Goal: Check status: Check status

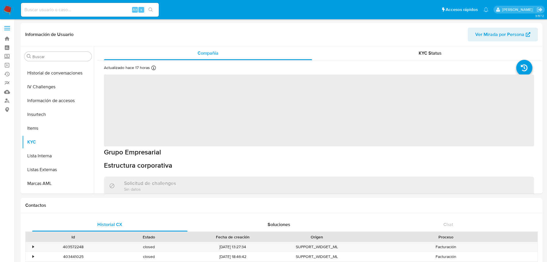
scroll to position [243, 0]
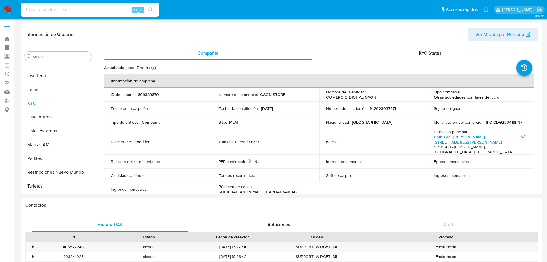
select select "10"
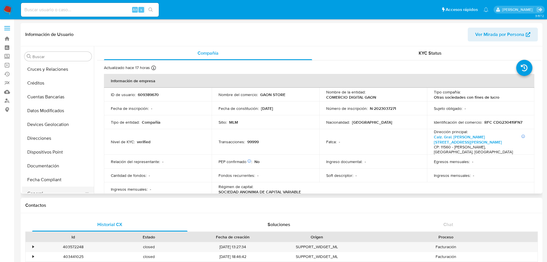
scroll to position [42, 0]
click at [67, 16] on div "Alt s" at bounding box center [90, 10] width 138 height 14
click at [69, 9] on input at bounding box center [90, 9] width 138 height 7
paste input "1878893224"
type input "1878893224"
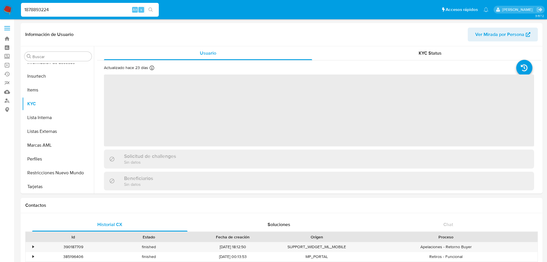
scroll to position [243, 0]
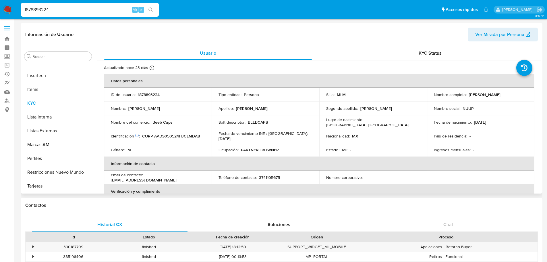
select select "10"
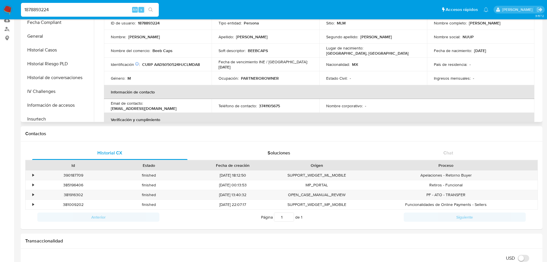
scroll to position [57, 0]
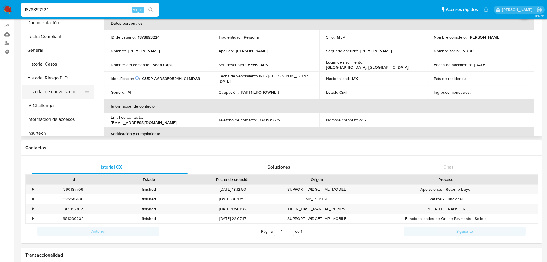
click at [61, 94] on button "Historial de conversaciones" at bounding box center [55, 92] width 67 height 14
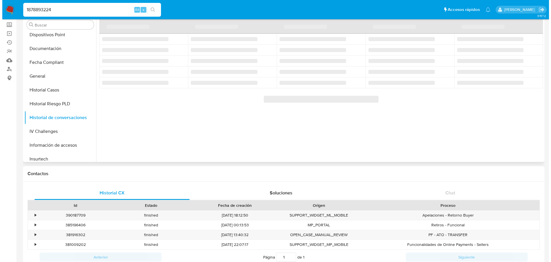
scroll to position [0, 0]
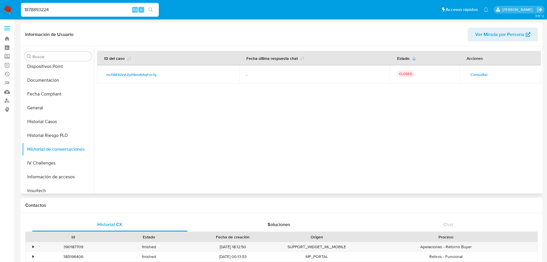
click at [481, 75] on span "Consultar" at bounding box center [479, 74] width 18 height 8
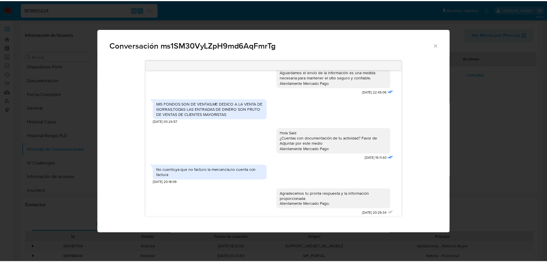
scroll to position [96, 0]
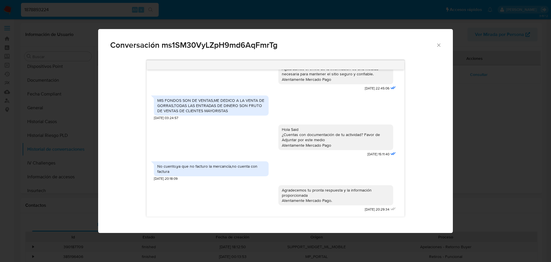
click at [443, 42] on div "Conversación ms1SM30VyLZpH9md6AqFmrTg" at bounding box center [275, 42] width 355 height 27
click at [442, 44] on icon "Cerrar" at bounding box center [439, 45] width 6 height 6
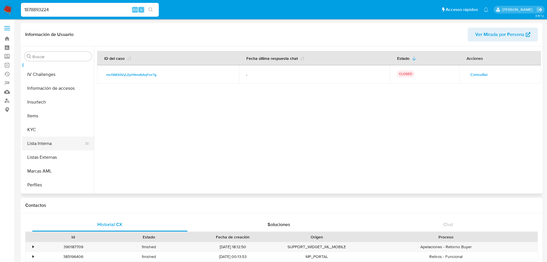
scroll to position [156, 0]
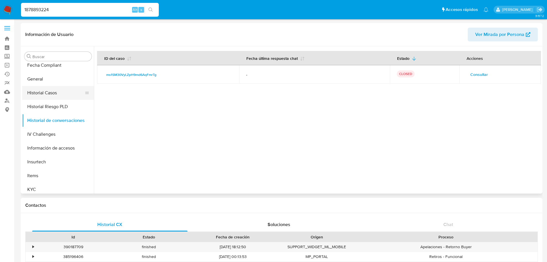
click at [59, 95] on button "Historial Casos" at bounding box center [55, 93] width 67 height 14
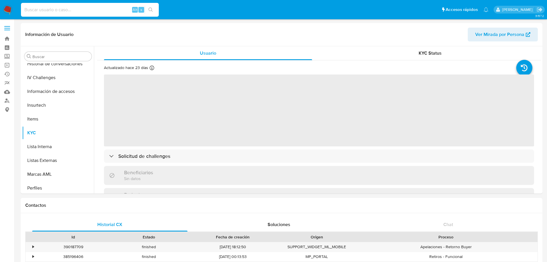
click at [39, 10] on input at bounding box center [90, 9] width 138 height 7
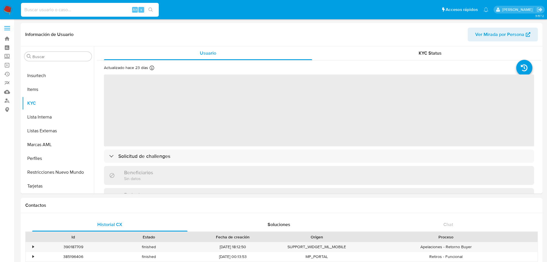
paste input "2189573462"
type input "2189573462"
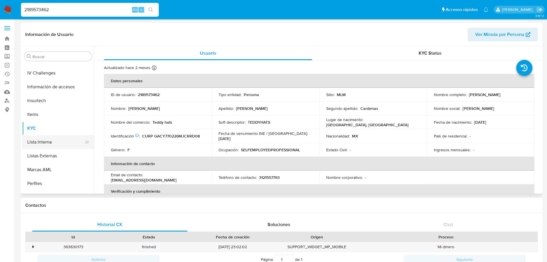
select select "10"
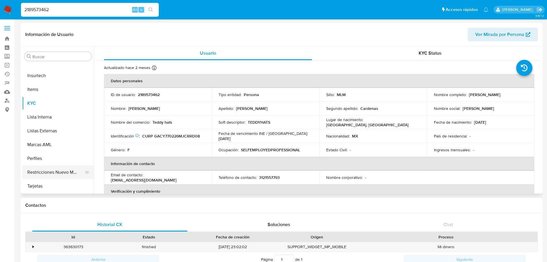
click at [60, 171] on button "Restricciones Nuevo Mundo" at bounding box center [55, 172] width 67 height 14
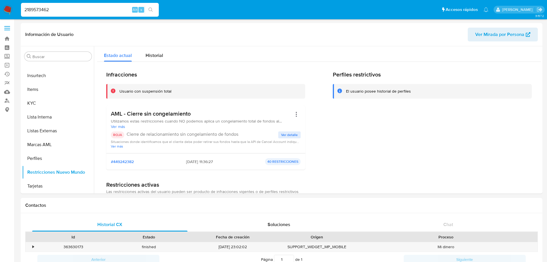
click at [87, 8] on input "2189573462" at bounding box center [90, 9] width 138 height 7
paste input "609389670"
drag, startPoint x: 87, startPoint y: 7, endPoint x: -55, endPoint y: 6, distance: 141.3
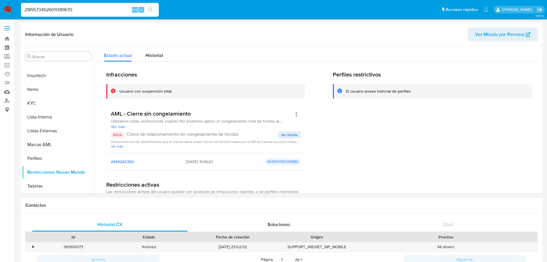
paste input
type input "609389670"
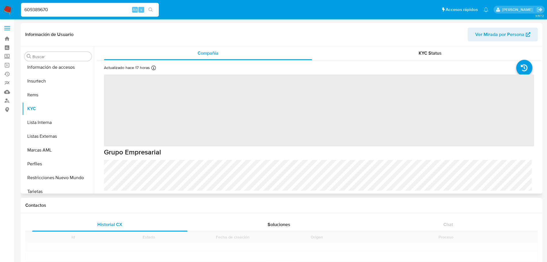
scroll to position [243, 0]
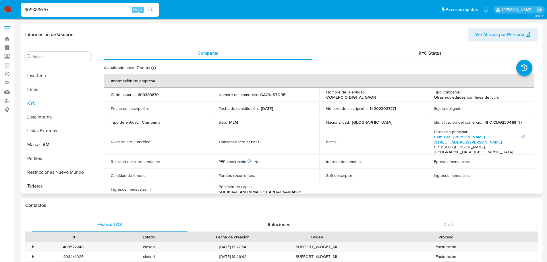
select select "10"
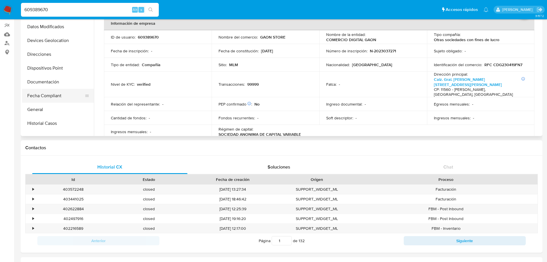
scroll to position [70, 0]
click at [47, 107] on button "General" at bounding box center [55, 108] width 67 height 14
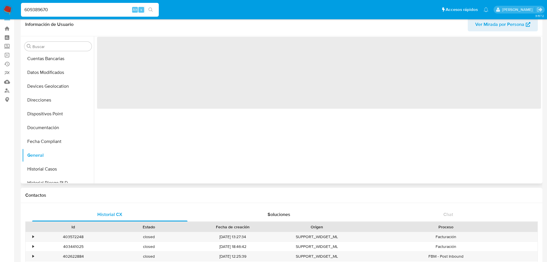
scroll to position [0, 0]
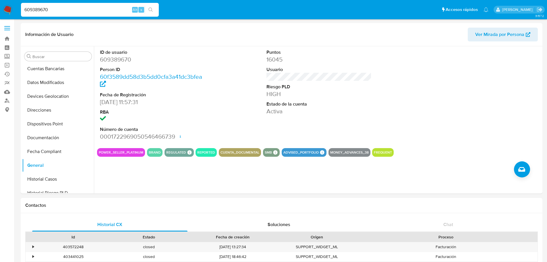
drag, startPoint x: 59, startPoint y: 9, endPoint x: 12, endPoint y: 13, distance: 47.0
paste input
type input "609389670"
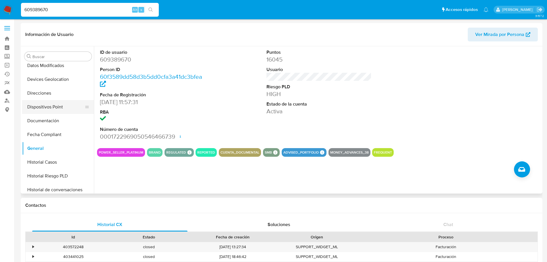
scroll to position [115, 0]
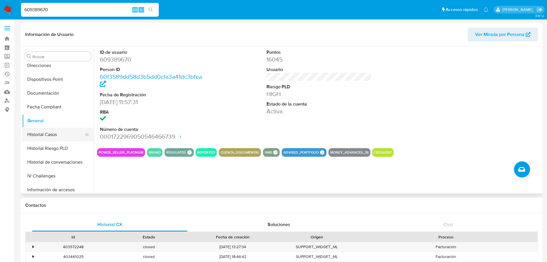
drag, startPoint x: 49, startPoint y: 132, endPoint x: 71, endPoint y: 138, distance: 23.3
click at [49, 132] on button "Historial Casos" at bounding box center [55, 134] width 67 height 14
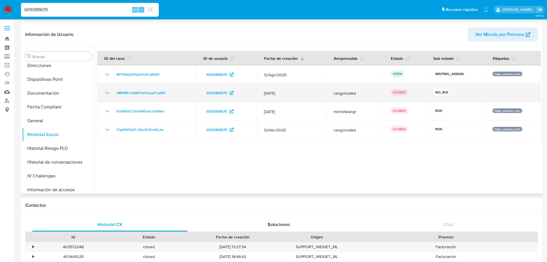
click at [105, 92] on icon "Mostrar/Ocultar" at bounding box center [107, 92] width 7 height 7
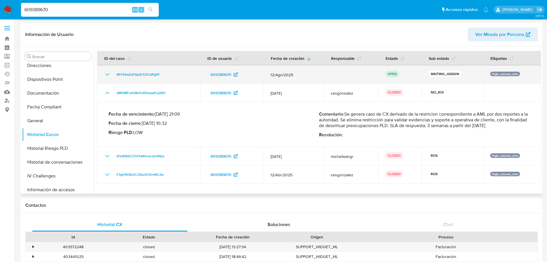
click at [105, 74] on icon "Mostrar/Ocultar" at bounding box center [107, 74] width 7 height 7
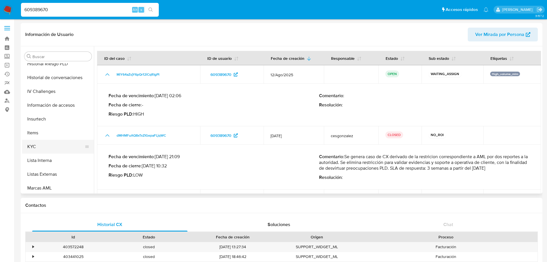
scroll to position [201, 0]
click at [51, 144] on button "KYC" at bounding box center [55, 145] width 67 height 14
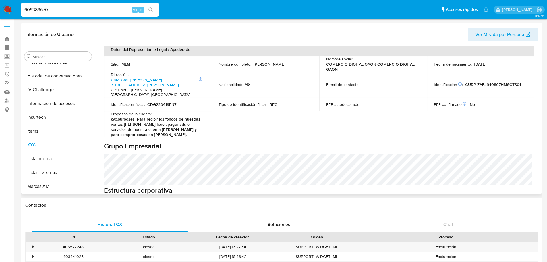
scroll to position [172, 0]
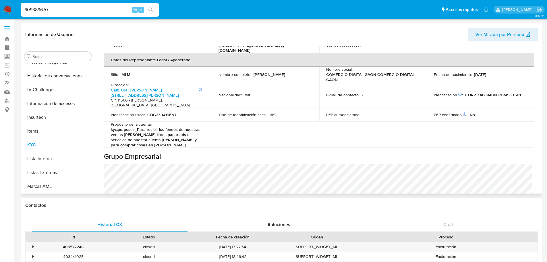
drag, startPoint x: 259, startPoint y: 67, endPoint x: 247, endPoint y: 67, distance: 11.8
click at [247, 72] on div "Nombre completo : Joseph Zaga Betech" at bounding box center [265, 74] width 94 height 5
click at [258, 72] on p "Joseph Zaga Betech" at bounding box center [269, 74] width 32 height 5
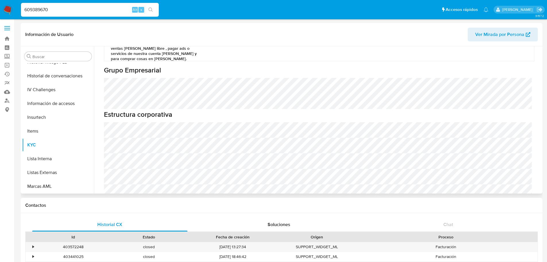
scroll to position [373, 0]
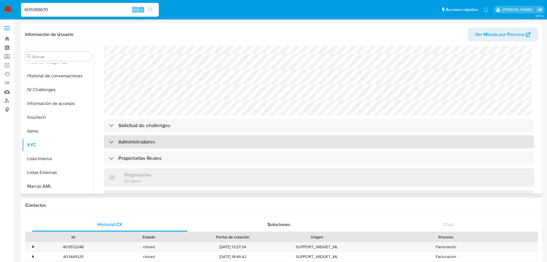
click at [143, 135] on div "Administradores" at bounding box center [319, 141] width 430 height 13
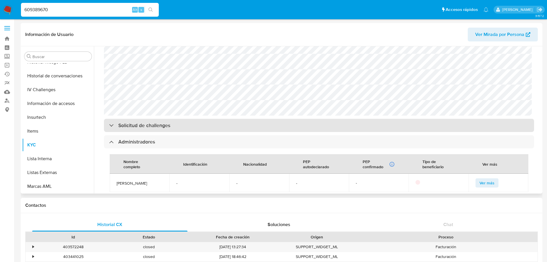
click at [153, 122] on h3 "Solicitud de challenges" at bounding box center [144, 125] width 52 height 6
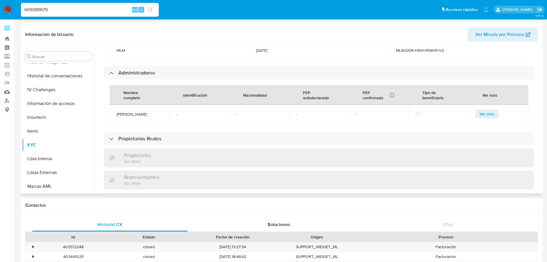
scroll to position [488, 0]
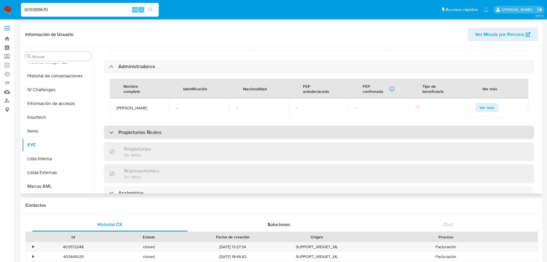
click at [163, 127] on div "Propietarios Reales" at bounding box center [319, 131] width 430 height 13
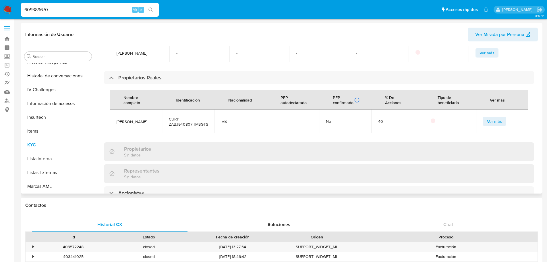
scroll to position [545, 0]
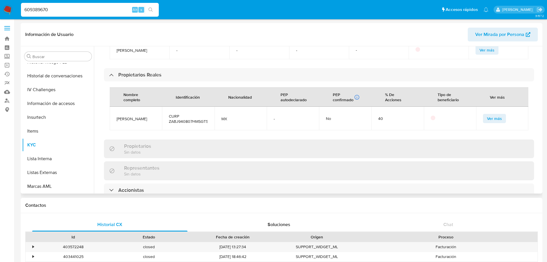
drag, startPoint x: 155, startPoint y: 114, endPoint x: 125, endPoint y: 117, distance: 30.0
click at [115, 115] on td "Joseph Zaga Betech" at bounding box center [136, 119] width 52 height 24
copy span "Joseph Zaga Betech"
click at [486, 35] on span "Ver Mirada por Persona" at bounding box center [499, 35] width 49 height 14
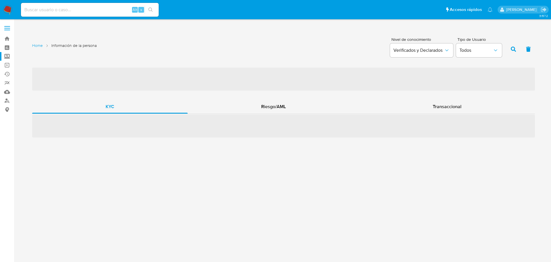
click at [5, 55] on label "Screening" at bounding box center [34, 56] width 68 height 9
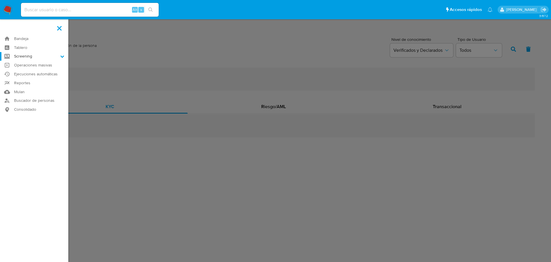
click at [0, 0] on input "Screening" at bounding box center [0, 0] width 0 height 0
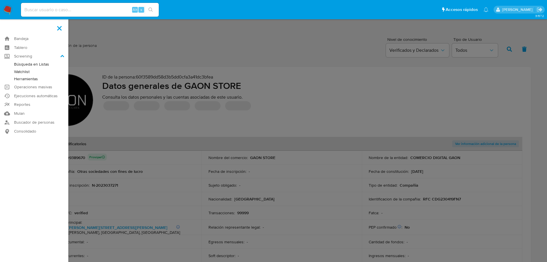
click at [25, 79] on link "Herramientas" at bounding box center [34, 78] width 68 height 7
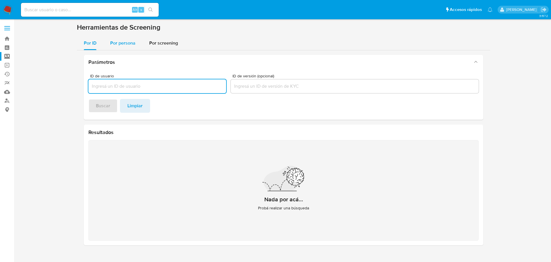
click at [121, 45] on span "Por persona" at bounding box center [122, 43] width 25 height 7
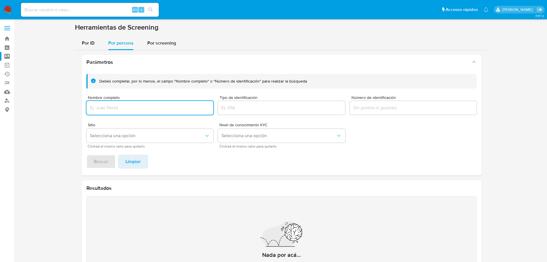
click at [116, 110] on input "Nombre completo" at bounding box center [149, 107] width 127 height 7
type input "[PERSON_NAME]"
click at [107, 158] on span "Buscar" at bounding box center [101, 161] width 14 height 13
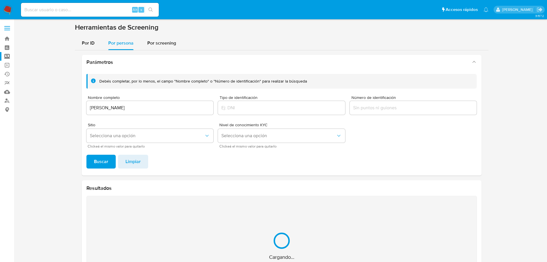
scroll to position [47, 0]
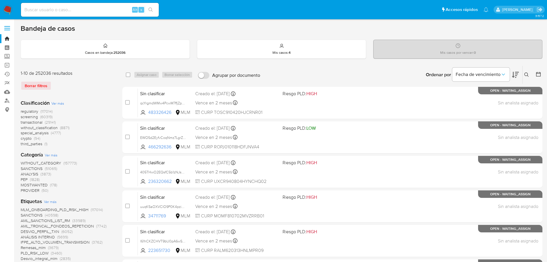
click at [63, 11] on input at bounding box center [90, 9] width 138 height 7
paste input "7bRQH8wdsfYvxnFwuSqYmaGu"
type input "7bRQH8wdsfYvxnFwuSqYmaGu"
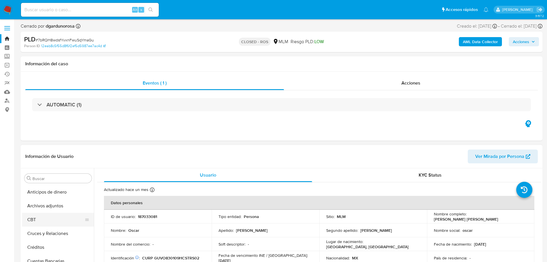
select select "10"
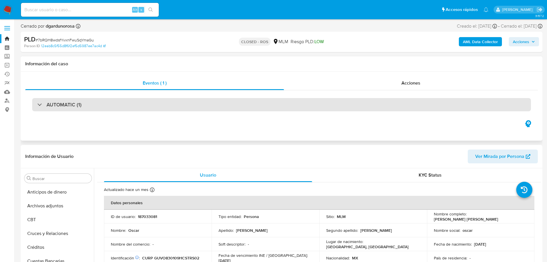
click at [90, 108] on div "AUTOMATIC (1)" at bounding box center [281, 104] width 499 height 13
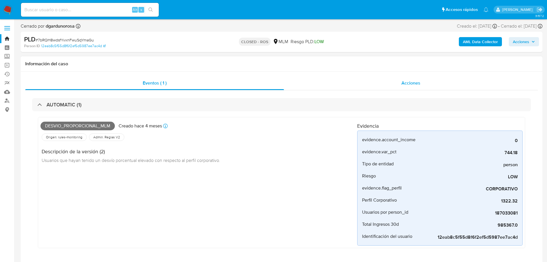
click at [400, 83] on div "Acciones" at bounding box center [411, 83] width 254 height 14
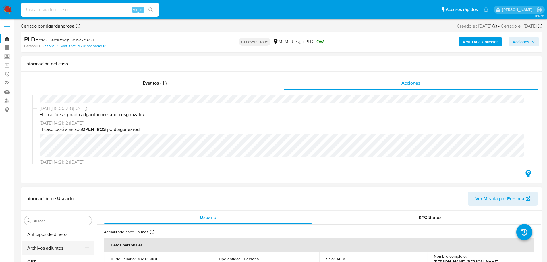
click at [55, 246] on button "Archivos adjuntos" at bounding box center [55, 248] width 67 height 14
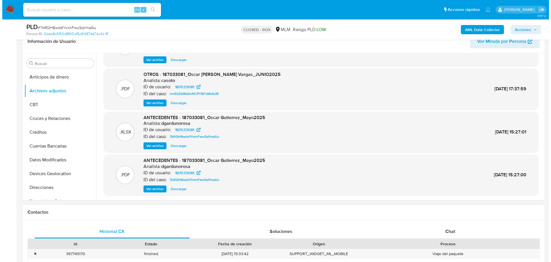
scroll to position [144, 0]
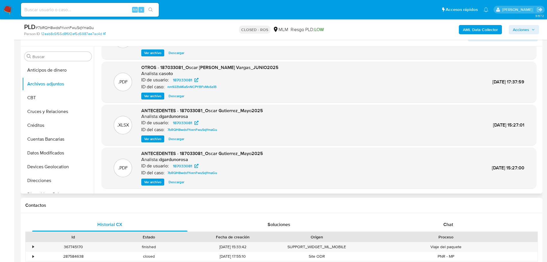
click at [153, 183] on span "Ver archivo" at bounding box center [152, 182] width 17 height 6
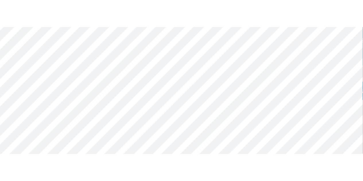
scroll to position [109, 0]
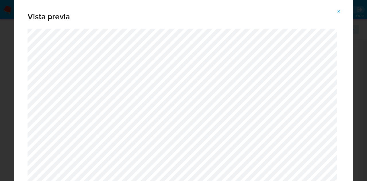
click at [338, 12] on icon "Attachment preview" at bounding box center [339, 11] width 5 height 5
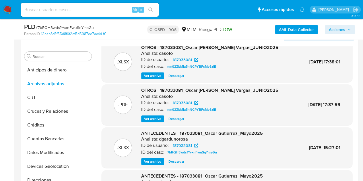
scroll to position [0, 0]
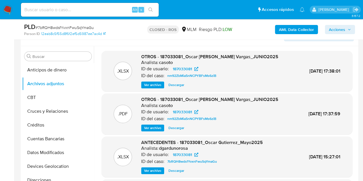
click at [73, 13] on div "Alt s" at bounding box center [90, 10] width 138 height 14
click at [76, 10] on input at bounding box center [90, 9] width 138 height 7
paste input "wikSdrkcnytCX1gjwA70UqK2"
type input "wikSdrkcnytCX1gjwA70UqK2"
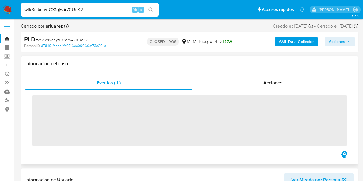
scroll to position [243, 0]
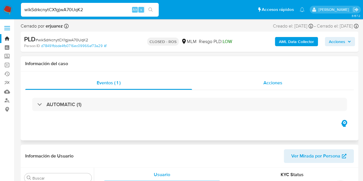
click at [273, 84] on span "Acciones" at bounding box center [273, 83] width 19 height 7
select select "10"
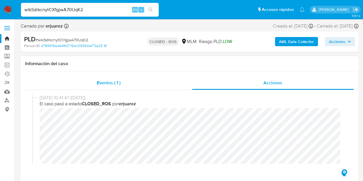
click at [105, 86] on span "Eventos ( 1 )" at bounding box center [109, 83] width 24 height 7
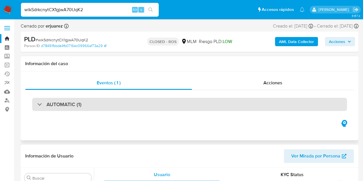
drag, startPoint x: 54, startPoint y: 107, endPoint x: 58, endPoint y: 108, distance: 4.0
click at [54, 107] on h3 "AUTOMATIC (1)" at bounding box center [64, 104] width 35 height 6
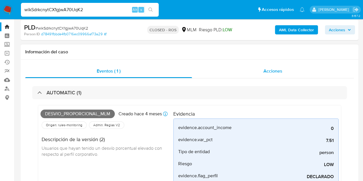
scroll to position [0, 0]
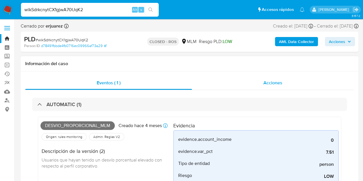
click at [267, 85] on span "Acciones" at bounding box center [273, 83] width 19 height 7
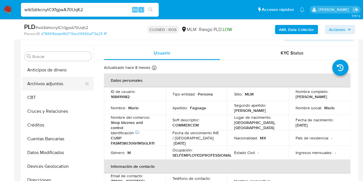
drag, startPoint x: 40, startPoint y: 87, endPoint x: 46, endPoint y: 88, distance: 5.5
click at [40, 87] on button "Archivos adjuntos" at bounding box center [55, 84] width 67 height 14
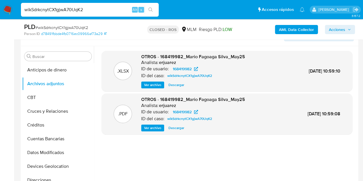
click at [160, 129] on span "Ver archivo" at bounding box center [152, 128] width 17 height 6
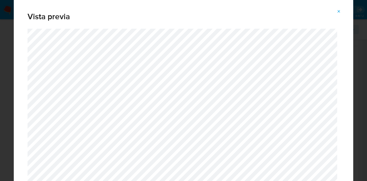
drag, startPoint x: 340, startPoint y: 11, endPoint x: 319, endPoint y: 11, distance: 20.4
click at [340, 11] on icon "Attachment preview" at bounding box center [339, 11] width 3 height 3
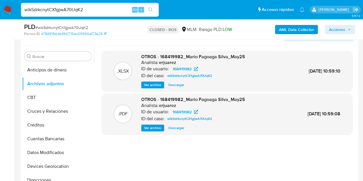
click at [86, 7] on input "wikSdrkcnytCX1gjwA70UqK2" at bounding box center [90, 9] width 138 height 7
click at [86, 6] on input "wikSdrkcnytCX1gjwA70UqK2" at bounding box center [90, 9] width 138 height 7
paste input "WyuILIxKVjun5ejOwVbrF7MO"
type input "WyuILIxKVjun5ejOwVbrF7MO"
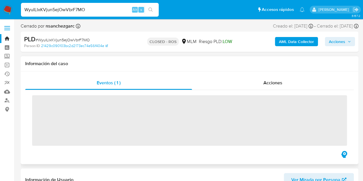
scroll to position [243, 0]
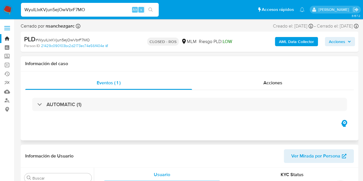
click at [110, 117] on div "AUTOMATIC (1)" at bounding box center [189, 104] width 329 height 29
select select "10"
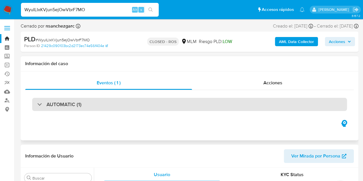
click at [113, 111] on div "AUTOMATIC (1)" at bounding box center [189, 104] width 315 height 13
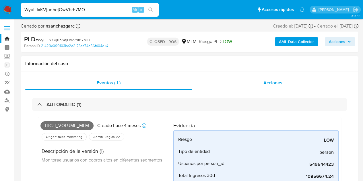
click at [278, 81] on span "Acciones" at bounding box center [273, 83] width 19 height 7
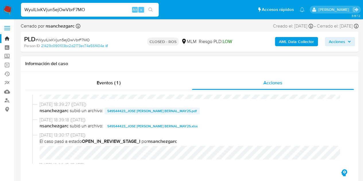
scroll to position [546, 0]
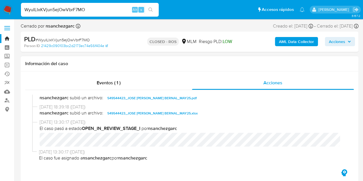
click at [162, 126] on b "nsanchezgarc" at bounding box center [162, 128] width 29 height 7
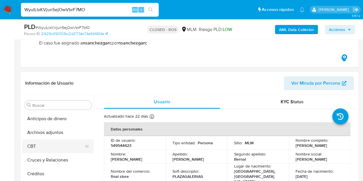
scroll to position [86, 0]
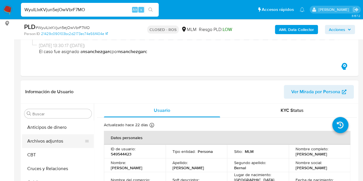
click at [56, 145] on button "Archivos adjuntos" at bounding box center [55, 141] width 67 height 14
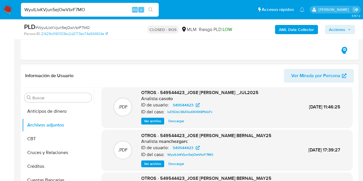
scroll to position [115, 0]
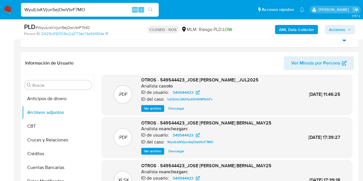
click at [162, 153] on button "Ver archivo" at bounding box center [152, 151] width 23 height 7
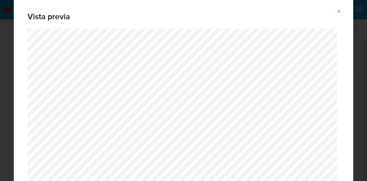
click at [341, 10] on icon "Attachment preview" at bounding box center [339, 11] width 5 height 5
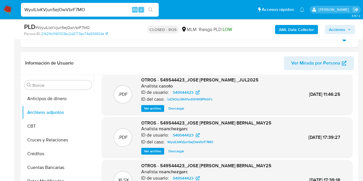
click at [76, 9] on input "WyuILIxKVjun5ejOwVbrF7MO" at bounding box center [90, 9] width 138 height 7
paste input "lCjDIYOuurGhpifQYaH2dZ3h"
type input "lCjDIYOuurGhpifQYaH2dZ3h"
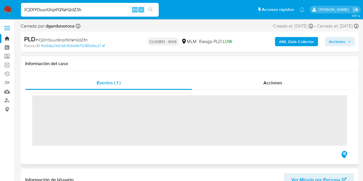
scroll to position [243, 0]
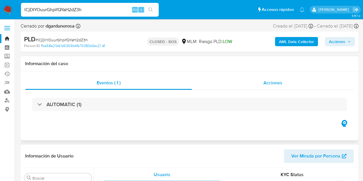
click at [262, 84] on div "Acciones" at bounding box center [273, 83] width 162 height 14
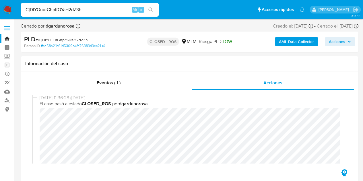
select select "10"
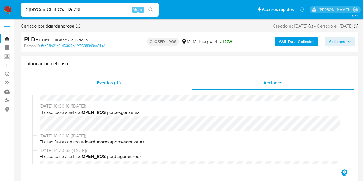
scroll to position [86, 0]
drag, startPoint x: 112, startPoint y: 85, endPoint x: 122, endPoint y: 94, distance: 14.0
click at [112, 85] on span "Eventos ( 1 )" at bounding box center [109, 83] width 24 height 7
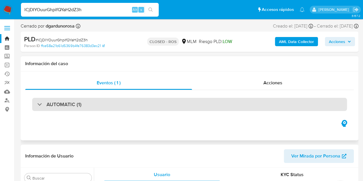
click at [79, 108] on h3 "AUTOMATIC (1)" at bounding box center [64, 104] width 35 height 6
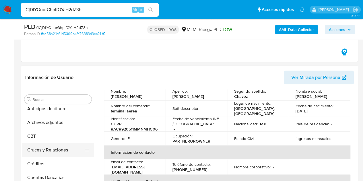
scroll to position [0, 0]
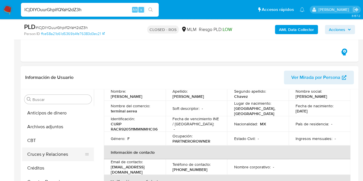
drag, startPoint x: 58, startPoint y: 130, endPoint x: 70, endPoint y: 140, distance: 15.7
click at [58, 130] on button "Archivos adjuntos" at bounding box center [58, 127] width 72 height 14
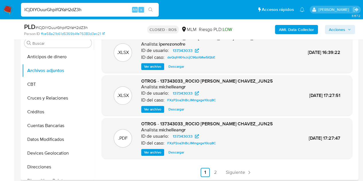
scroll to position [230, 0]
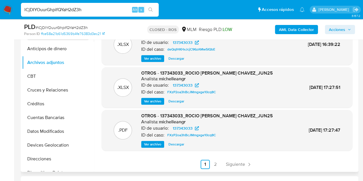
click at [215, 163] on link "2" at bounding box center [215, 164] width 9 height 9
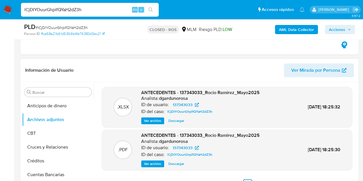
scroll to position [172, 0]
click at [154, 163] on span "Ver archivo" at bounding box center [152, 164] width 17 height 6
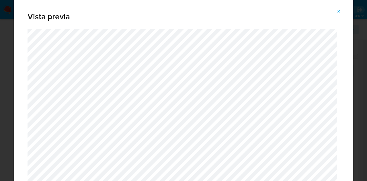
click at [340, 11] on icon "Attachment preview" at bounding box center [339, 11] width 5 height 5
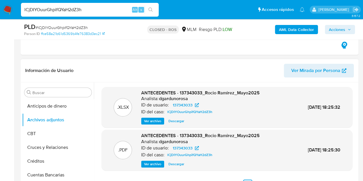
click at [40, 11] on input "lCjDIYOuurGhpifQYaH2dZ3h" at bounding box center [90, 9] width 138 height 7
paste input "9AUZIfAMu3sv1M5kTb2B2YT7"
type input "9AUZIfAMu3sv1M5kTb2B2YT7"
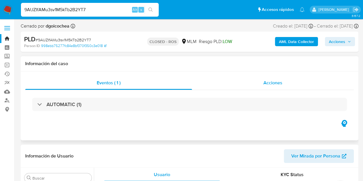
scroll to position [243, 0]
click at [242, 83] on div "Acciones" at bounding box center [273, 83] width 162 height 14
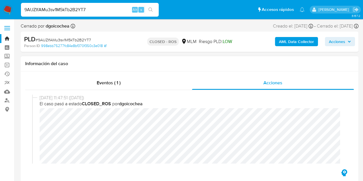
select select "10"
click at [104, 87] on div "Eventos ( 1 )" at bounding box center [108, 83] width 167 height 14
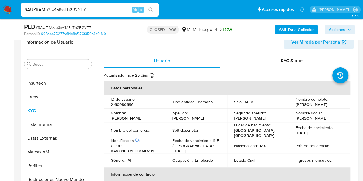
scroll to position [29, 0]
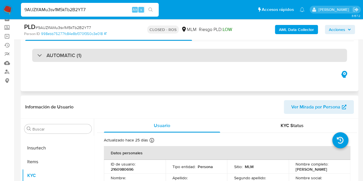
click at [72, 56] on h3 "AUTOMATIC (1)" at bounding box center [64, 55] width 35 height 6
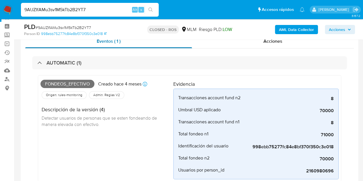
scroll to position [0, 0]
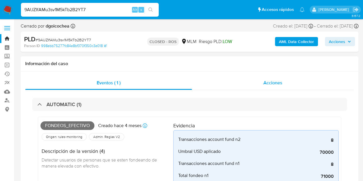
click at [268, 81] on span "Acciones" at bounding box center [273, 83] width 19 height 7
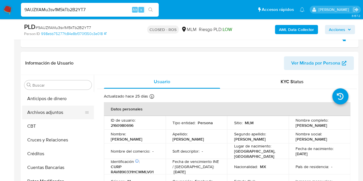
click at [56, 113] on button "Archivos adjuntos" at bounding box center [55, 113] width 67 height 14
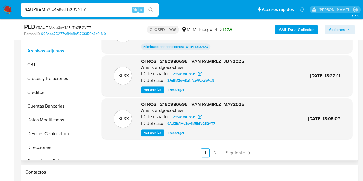
scroll to position [201, 0]
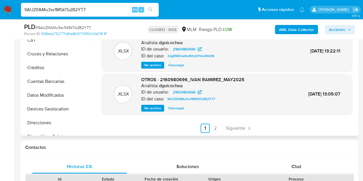
click at [216, 131] on link "2" at bounding box center [215, 128] width 9 height 9
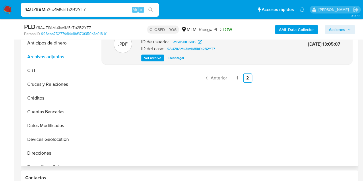
scroll to position [115, 0]
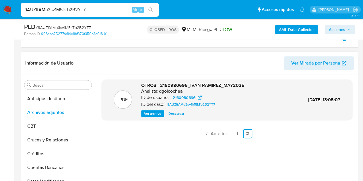
click at [155, 114] on span "Ver archivo" at bounding box center [152, 114] width 17 height 6
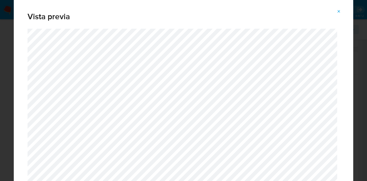
click at [340, 15] on button "Attachment preview" at bounding box center [339, 11] width 13 height 9
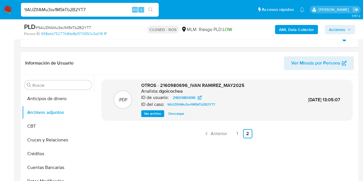
click at [59, 10] on input "9AUZIfAMu3sv1M5kTb2B2YT7" at bounding box center [90, 9] width 138 height 7
paste input "U5vxtOVWB4XwEz0EMcbZ8Crc"
type input "U5vxtOVWB4XwEz0EMcbZ8Crc"
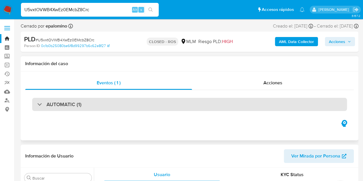
scroll to position [243, 0]
click at [84, 110] on div "AUTOMATIC (1)" at bounding box center [189, 104] width 315 height 13
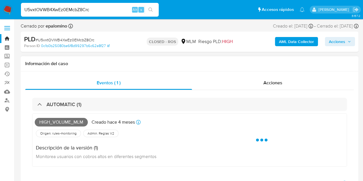
select select "10"
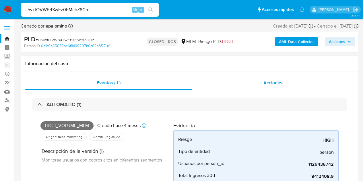
click at [253, 80] on div "Acciones" at bounding box center [273, 83] width 162 height 14
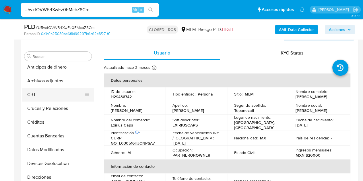
scroll to position [0, 0]
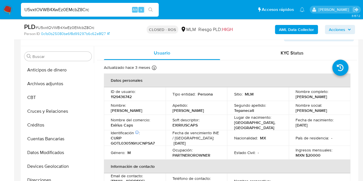
drag, startPoint x: 44, startPoint y: 85, endPoint x: 102, endPoint y: 121, distance: 69.1
click at [44, 85] on button "Archivos adjuntos" at bounding box center [58, 84] width 72 height 14
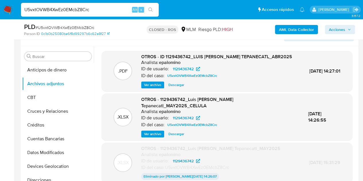
drag, startPoint x: 150, startPoint y: 90, endPoint x: 157, endPoint y: 89, distance: 7.1
click at [150, 88] on span "Ver archivo" at bounding box center [152, 85] width 17 height 6
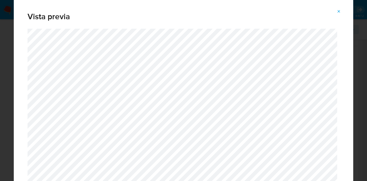
click at [336, 8] on button "Attachment preview" at bounding box center [339, 11] width 13 height 9
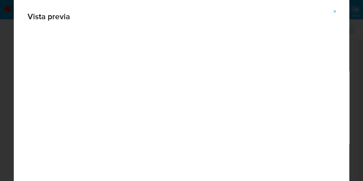
click at [339, 11] on p "[PERSON_NAME]" at bounding box center [334, 9] width 32 height 5
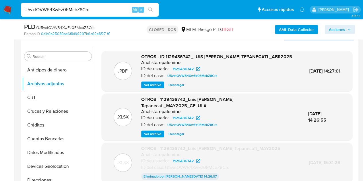
click at [110, 9] on input "U5vxtOVWB4XwEz0EMcbZ8Crc" at bounding box center [90, 9] width 138 height 7
paste input "pCOPimKNAjhEWSnW4uc6AuyE"
type input "pCOPimKNAjhEWSnW4uc6AuyE"
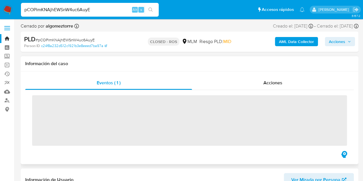
scroll to position [243, 0]
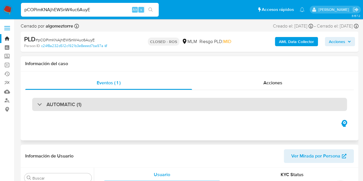
click at [92, 111] on div "AUTOMATIC (1)" at bounding box center [189, 104] width 315 height 13
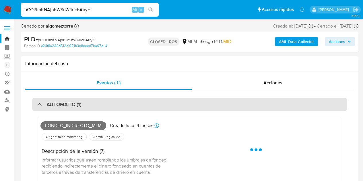
select select "10"
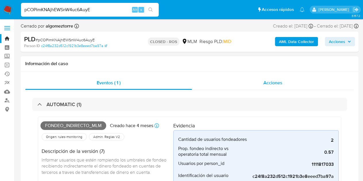
click at [279, 85] on span "Acciones" at bounding box center [273, 83] width 19 height 7
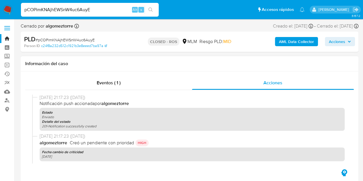
scroll to position [919, 0]
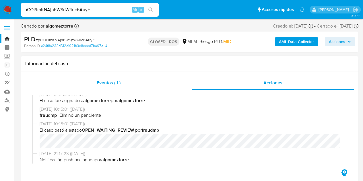
drag, startPoint x: 113, startPoint y: 81, endPoint x: 116, endPoint y: 87, distance: 6.4
click at [113, 81] on span "Eventos ( 1 )" at bounding box center [109, 83] width 24 height 7
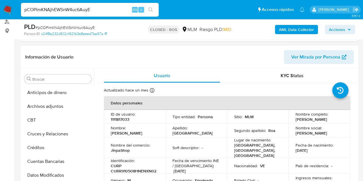
scroll to position [115, 0]
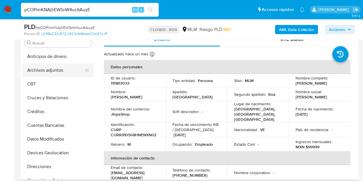
click at [68, 71] on button "Archivos adjuntos" at bounding box center [55, 70] width 67 height 14
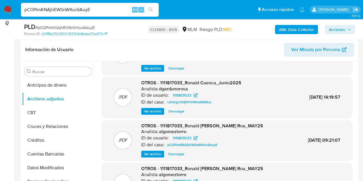
scroll to position [32, 0]
click at [153, 152] on span "Ver archivo" at bounding box center [152, 154] width 17 height 6
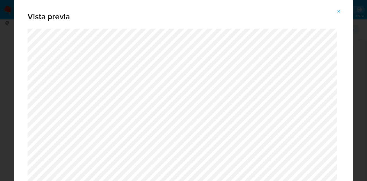
click at [336, 13] on button "Attachment preview" at bounding box center [339, 11] width 13 height 9
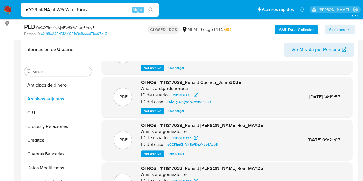
click at [100, 11] on input "pCOPimKNAjhEWSnW4uc6AuyE" at bounding box center [90, 9] width 138 height 7
paste input "gvVDUUCXiGc0a0lYrQi8EA4r"
type input "gvVDUUCXiGc0a0lYrQi8EA4r"
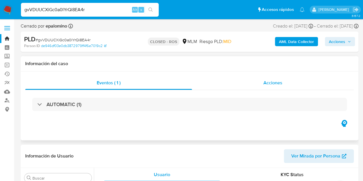
scroll to position [243, 0]
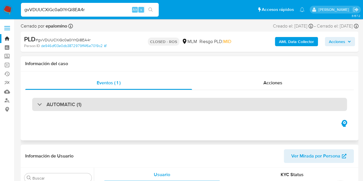
click at [176, 111] on div "AUTOMATIC (1)" at bounding box center [189, 104] width 315 height 13
select select "10"
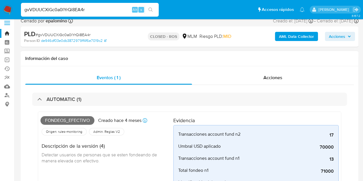
scroll to position [0, 0]
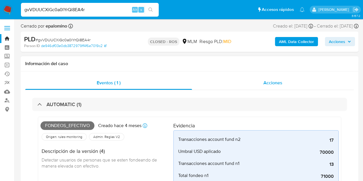
click at [266, 86] on span "Acciones" at bounding box center [273, 83] width 19 height 7
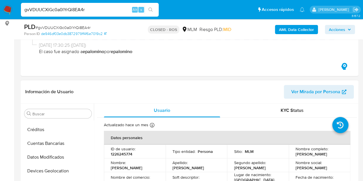
scroll to position [13, 0]
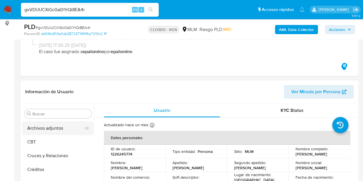
click at [51, 128] on button "Archivos adjuntos" at bounding box center [55, 128] width 67 height 14
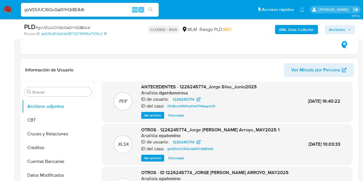
scroll to position [144, 0]
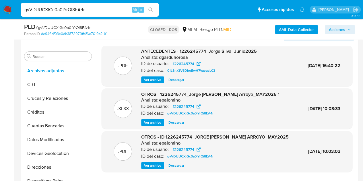
click at [157, 164] on span "Ver archivo" at bounding box center [152, 166] width 17 height 6
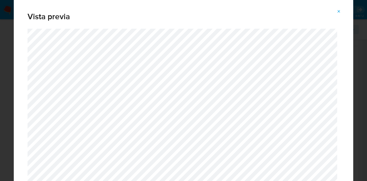
drag, startPoint x: 342, startPoint y: 9, endPoint x: 334, endPoint y: 11, distance: 7.7
click at [342, 9] on button "Attachment preview" at bounding box center [339, 11] width 13 height 9
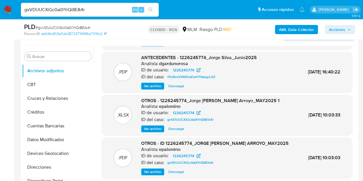
scroll to position [48, 0]
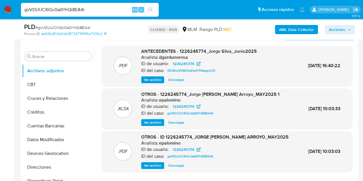
click at [96, 13] on input "gvVDUUCXiGc0a0lYrQi8EA4r" at bounding box center [90, 9] width 138 height 7
paste input "b9CFzNPXpLuFQayx22HB8IVW"
type input "b9CFzNPXpLuFQayx22HB8IVW"
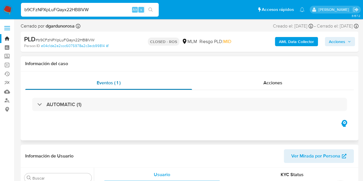
scroll to position [243, 0]
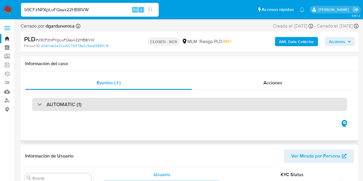
select select "10"
click at [47, 102] on h3 "AUTOMATIC (1)" at bounding box center [64, 104] width 35 height 6
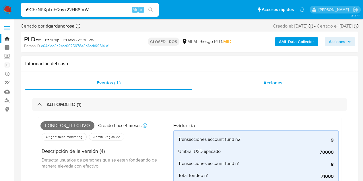
click at [268, 86] on div "Acciones" at bounding box center [273, 83] width 162 height 14
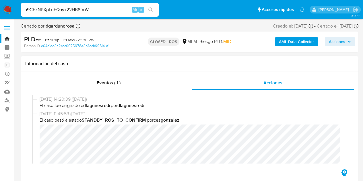
scroll to position [402, 0]
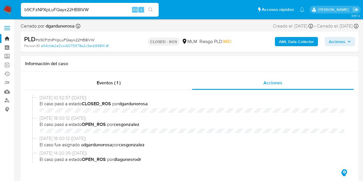
select select "10"
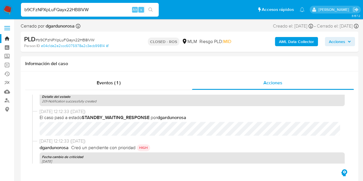
scroll to position [1062, 0]
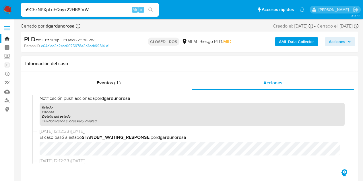
click at [125, 74] on div "Eventos ( 1 ) Acciones [DATE] 10:52:57 ([DATE]) El caso pasó a estado CLOSED_RO…" at bounding box center [190, 126] width 338 height 111
click at [103, 83] on span "Eventos ( 1 )" at bounding box center [109, 83] width 24 height 7
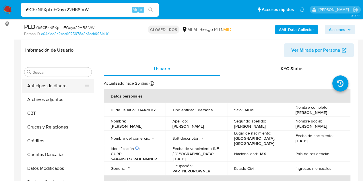
scroll to position [57, 0]
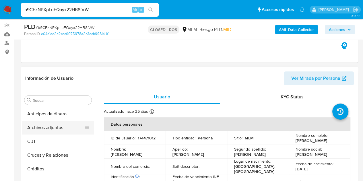
click at [61, 126] on button "Archivos adjuntos" at bounding box center [55, 128] width 67 height 14
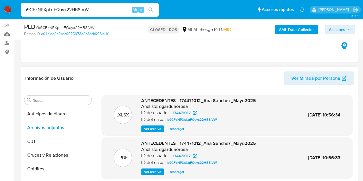
click at [151, 173] on span "Ver archivo" at bounding box center [152, 172] width 17 height 6
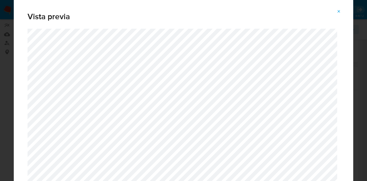
click at [342, 15] on button "Attachment preview" at bounding box center [339, 11] width 13 height 9
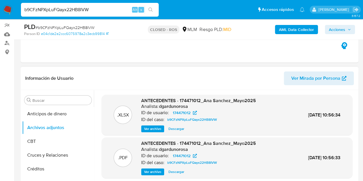
click at [70, 11] on input "b9CFzNPXpLuFQayx22HB8IVW" at bounding box center [90, 9] width 138 height 7
paste input "s7Kt4NTe3vZg2mVfQWotxdmI"
type input "s7Kt4NTe3vZg2mVfQWotxdmI"
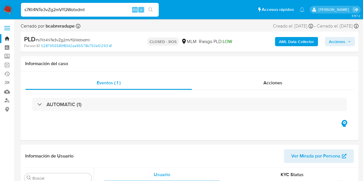
scroll to position [243, 0]
select select "10"
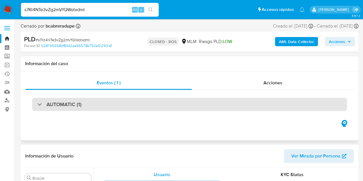
click at [110, 108] on div "AUTOMATIC (1)" at bounding box center [189, 104] width 315 height 13
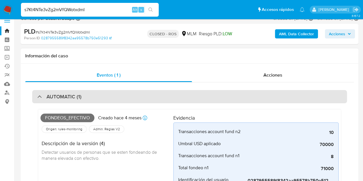
scroll to position [0, 0]
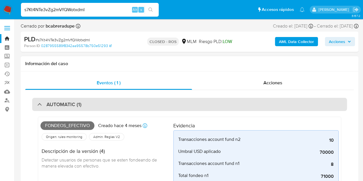
drag, startPoint x: 74, startPoint y: 102, endPoint x: 89, endPoint y: 102, distance: 14.9
click at [74, 102] on h3 "AUTOMATIC (1)" at bounding box center [64, 104] width 35 height 6
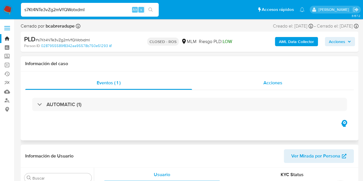
click at [266, 84] on span "Acciones" at bounding box center [273, 83] width 19 height 7
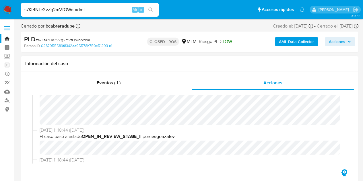
scroll to position [201, 0]
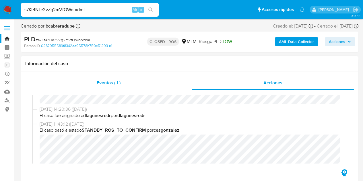
drag, startPoint x: 129, startPoint y: 88, endPoint x: 134, endPoint y: 90, distance: 5.4
click at [129, 88] on div "Eventos ( 1 )" at bounding box center [108, 83] width 167 height 14
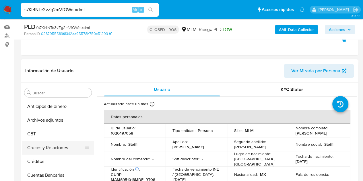
scroll to position [57, 0]
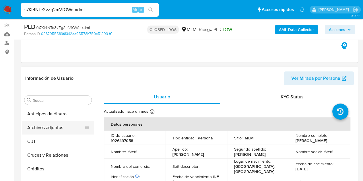
click at [57, 129] on button "Archivos adjuntos" at bounding box center [55, 128] width 67 height 14
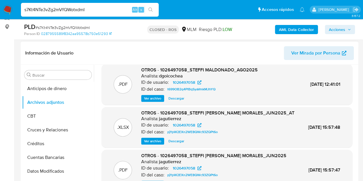
scroll to position [115, 0]
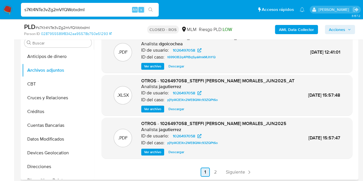
click at [237, 171] on span "Siguiente" at bounding box center [235, 172] width 19 height 5
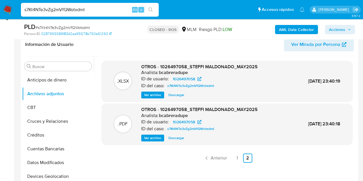
scroll to position [86, 0]
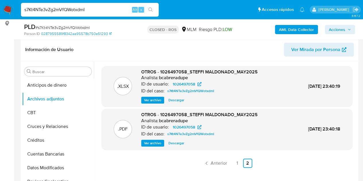
click at [145, 146] on span "Ver archivo" at bounding box center [152, 143] width 17 height 6
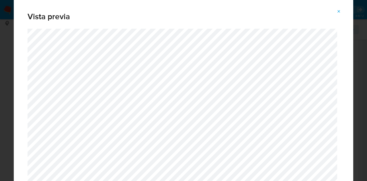
click at [340, 13] on icon "Attachment preview" at bounding box center [339, 11] width 5 height 5
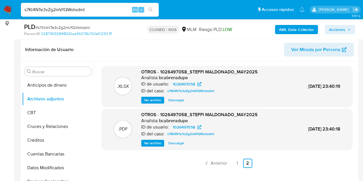
click at [81, 10] on input "s7Kt4NTe3vZg2mVfQWotxdmI" at bounding box center [90, 9] width 138 height 7
paste input "EuDMP2gouv6bvOY6dpQ7HQgF"
type input "EuDMP2gouv6bvOY6dpQ7HQgF"
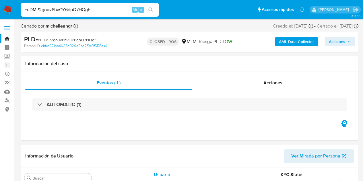
scroll to position [243, 0]
select select "10"
click at [47, 33] on div "PLD # EuDMP2gouv6bvOY6dpQ7HQgF Person ID ebfcc271ab4628e029a5be7f0c9f558c CLOSE…" at bounding box center [190, 42] width 338 height 20
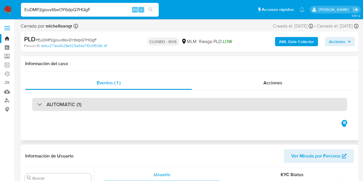
click at [99, 107] on div "AUTOMATIC (1)" at bounding box center [189, 104] width 315 height 13
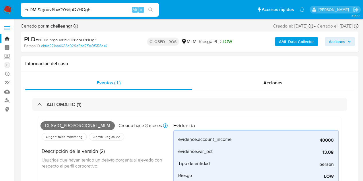
click at [277, 92] on div "AUTOMATIC (1) Desvio_proporcional_mlm Creado [DATE] Creado: [DATE] 03:11:21 Ori…" at bounding box center [189, 177] width 329 height 174
click at [275, 86] on span "Acciones" at bounding box center [273, 83] width 19 height 7
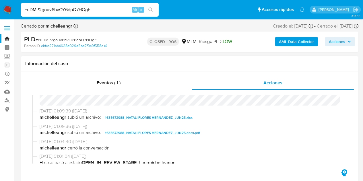
scroll to position [431, 0]
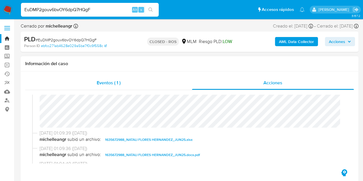
click at [100, 82] on span "Eventos ( 1 )" at bounding box center [109, 83] width 24 height 7
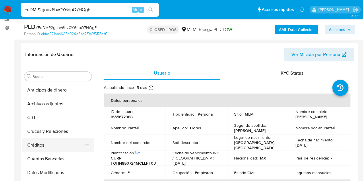
scroll to position [86, 0]
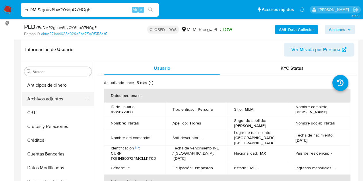
click at [48, 98] on button "Archivos adjuntos" at bounding box center [55, 99] width 67 height 14
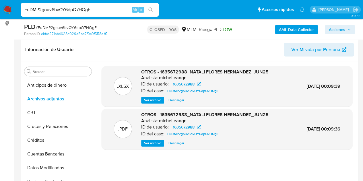
click at [159, 146] on span "Ver archivo" at bounding box center [152, 143] width 17 height 6
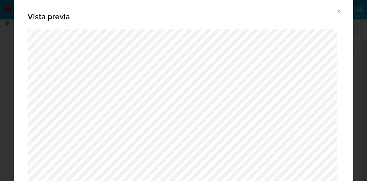
drag, startPoint x: 342, startPoint y: 14, endPoint x: 326, endPoint y: 14, distance: 16.4
click at [342, 14] on button "Attachment preview" at bounding box center [339, 11] width 13 height 9
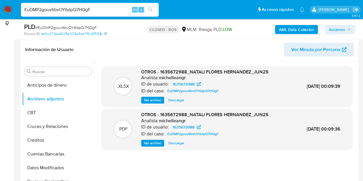
click at [76, 12] on input "EuDMP2gouv6bvOY6dpQ7HQgF" at bounding box center [90, 9] width 138 height 7
paste input "hkq8wkvv3GofXagAmD0XRsEt"
type input "hkq8wkvv3GofXagAmD0XRsEt"
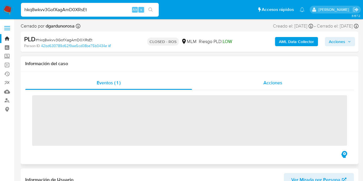
scroll to position [243, 0]
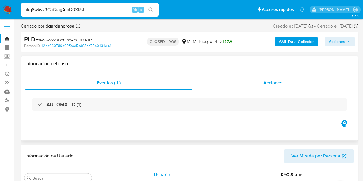
click at [273, 84] on span "Acciones" at bounding box center [273, 83] width 19 height 7
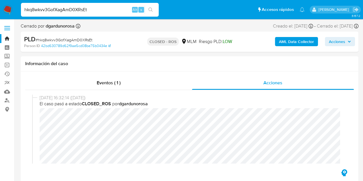
select select "10"
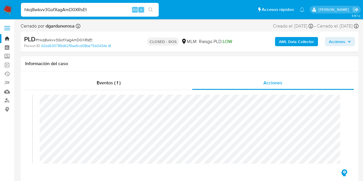
scroll to position [459, 0]
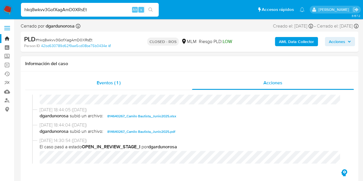
click at [118, 85] on span "Eventos ( 1 )" at bounding box center [109, 83] width 24 height 7
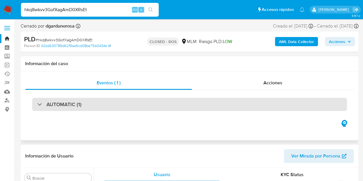
click at [58, 109] on div "AUTOMATIC (1)" at bounding box center [189, 104] width 315 height 13
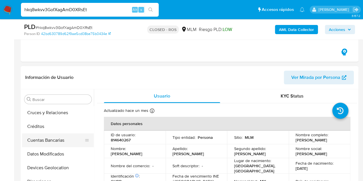
scroll to position [0, 0]
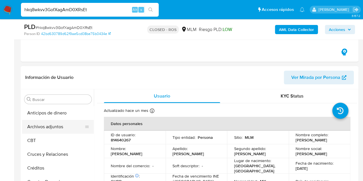
click at [50, 126] on button "Archivos adjuntos" at bounding box center [55, 127] width 67 height 14
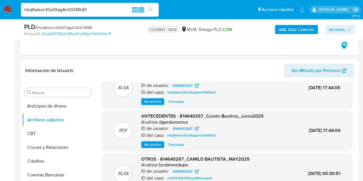
scroll to position [29, 0]
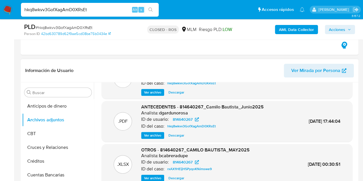
click at [149, 133] on span "Ver archivo" at bounding box center [152, 136] width 17 height 6
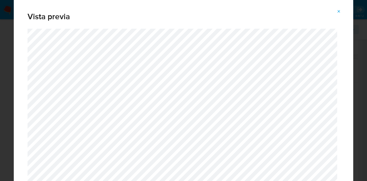
click at [338, 11] on icon "Attachment preview" at bounding box center [339, 11] width 5 height 5
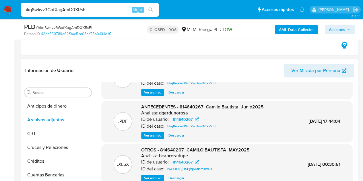
click at [50, 7] on input "hkq8wkvv3GofXagAmD0XRsEt" at bounding box center [90, 9] width 138 height 7
click at [50, 8] on input "hkq8wkvv3GofXagAmD0XRsEt" at bounding box center [90, 9] width 138 height 7
click at [49, 9] on input "hkq8wkvv3GofXagAmD0XRsEt" at bounding box center [90, 9] width 138 height 7
click at [49, 8] on input "hkq8wkvv3GofXagAmD0XRsEt" at bounding box center [90, 9] width 138 height 7
paste input "SoQ9j3EsIbQW1LtC2cyx8R0U"
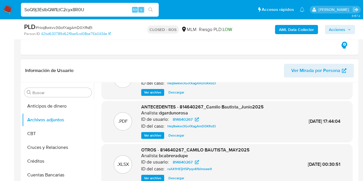
type input "SoQ9j3EsIbQW1LtC2cyx8R0U"
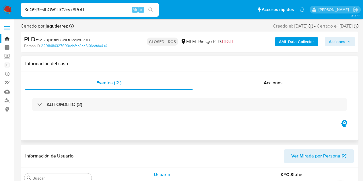
scroll to position [243, 0]
click at [145, 113] on div "AUTOMATIC (2)" at bounding box center [189, 104] width 329 height 29
select select "10"
click at [148, 111] on div "AUTOMATIC (2)" at bounding box center [189, 104] width 329 height 29
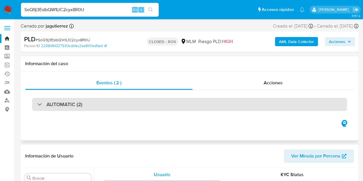
click at [152, 107] on div "AUTOMATIC (2)" at bounding box center [189, 104] width 315 height 13
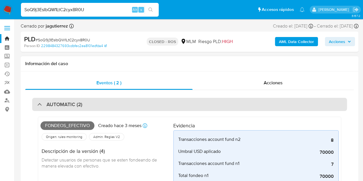
click at [46, 105] on div "AUTOMATIC (2)" at bounding box center [59, 104] width 45 height 6
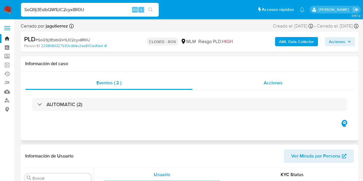
click at [270, 82] on span "Acciones" at bounding box center [273, 83] width 19 height 7
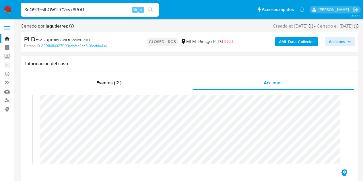
scroll to position [574, 0]
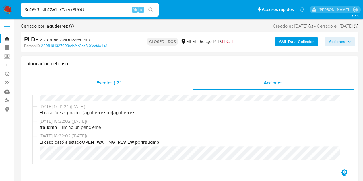
click at [113, 86] on span "Eventos ( 2 )" at bounding box center [108, 83] width 25 height 7
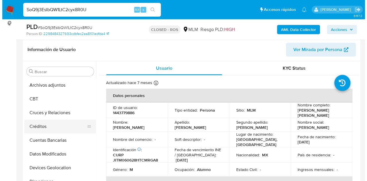
scroll to position [0, 0]
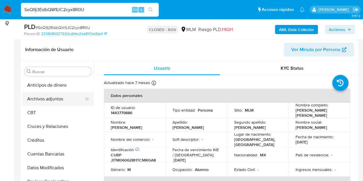
click at [44, 102] on button "Archivos adjuntos" at bounding box center [55, 99] width 67 height 14
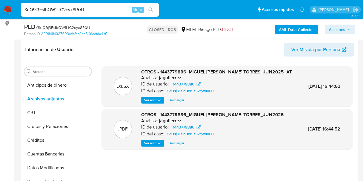
click at [148, 146] on span "Ver archivo" at bounding box center [152, 143] width 17 height 6
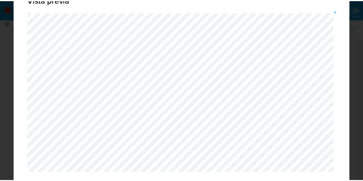
scroll to position [29, 0]
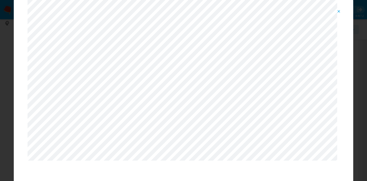
click at [340, 11] on icon "Attachment preview" at bounding box center [339, 11] width 5 height 5
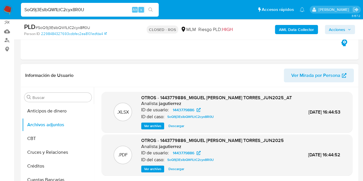
scroll to position [0, 0]
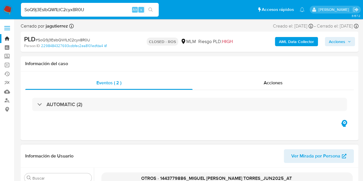
click at [90, 8] on input "SoQ9j3EsIbQW1LtC2cyx8R0U" at bounding box center [90, 9] width 138 height 7
click at [90, 7] on input "SoQ9j3EsIbQW1LtC2cyx8R0U" at bounding box center [90, 9] width 138 height 7
paste input "I7av7EMBy4AR0ydDvHquBiV0"
type input "I7av7EMBy4AR0ydDvHquBiV0"
click at [148, 10] on button "search-icon" at bounding box center [151, 10] width 12 height 8
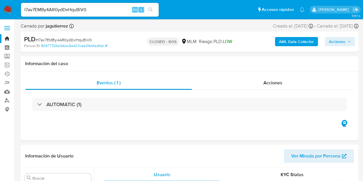
scroll to position [243, 0]
select select "10"
click at [278, 83] on span "Acciones" at bounding box center [273, 83] width 19 height 7
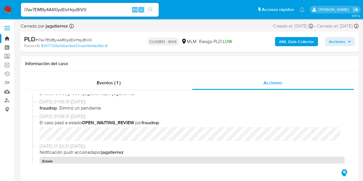
scroll to position [545, 0]
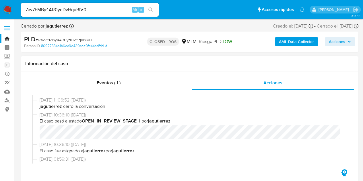
drag, startPoint x: 110, startPoint y: 85, endPoint x: 114, endPoint y: 93, distance: 8.7
click at [111, 85] on span "Eventos ( 1 )" at bounding box center [109, 83] width 24 height 7
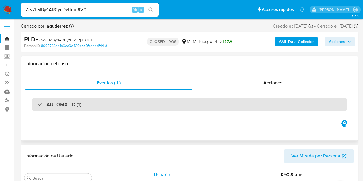
click at [68, 102] on h3 "AUTOMATIC (1)" at bounding box center [64, 104] width 35 height 6
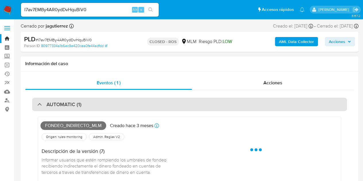
click at [74, 105] on h3 "AUTOMATIC (1)" at bounding box center [64, 104] width 35 height 6
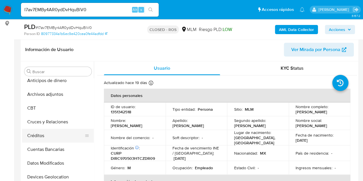
scroll to position [0, 0]
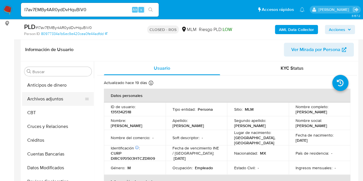
click at [66, 103] on button "Archivos adjuntos" at bounding box center [55, 99] width 67 height 14
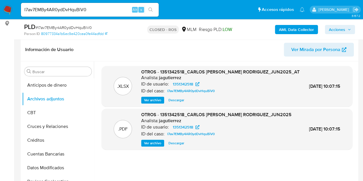
click at [158, 146] on span "Ver archivo" at bounding box center [152, 143] width 17 height 6
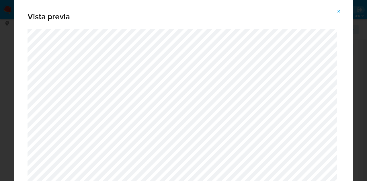
click at [340, 13] on icon "Attachment preview" at bounding box center [339, 11] width 5 height 5
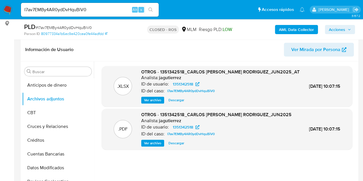
click at [46, 9] on input "I7av7EMBy4AR0ydDvHquBiV0" at bounding box center [90, 9] width 138 height 7
paste input "lRMExoXXFA2ZmCHKD75mhMKZ"
type input "lRMExoXXFA2ZmCHKD75mhMKZ"
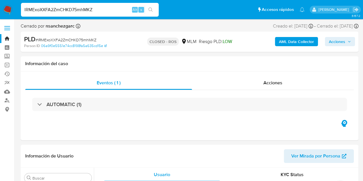
scroll to position [243, 0]
select select "10"
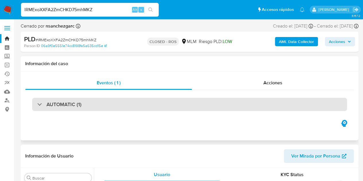
click at [185, 108] on div "AUTOMATIC (1)" at bounding box center [189, 104] width 315 height 13
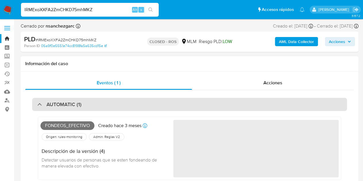
click at [187, 108] on div "AUTOMATIC (1)" at bounding box center [189, 104] width 315 height 13
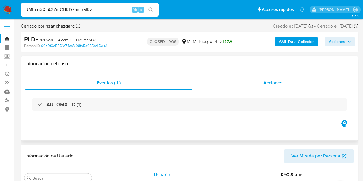
click at [281, 78] on div "Acciones" at bounding box center [273, 83] width 162 height 14
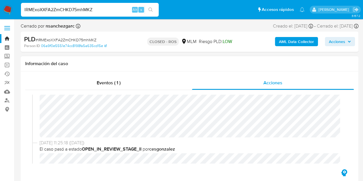
scroll to position [373, 0]
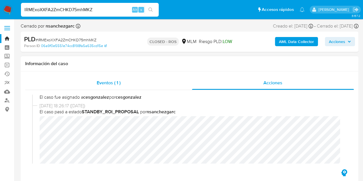
click at [101, 81] on span "Eventos ( 1 )" at bounding box center [109, 83] width 24 height 7
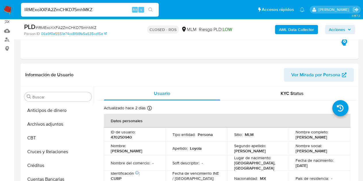
scroll to position [29, 0]
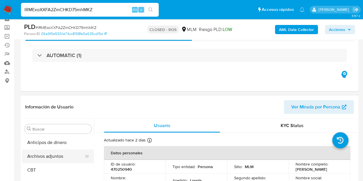
click at [44, 161] on button "Archivos adjuntos" at bounding box center [55, 157] width 67 height 14
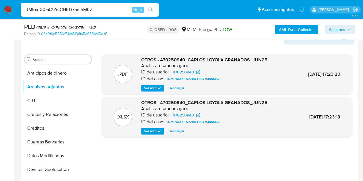
scroll to position [86, 0]
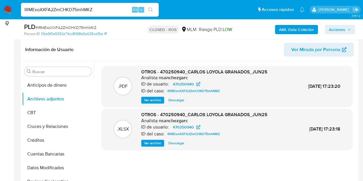
click at [155, 101] on span "Ver archivo" at bounding box center [152, 100] width 17 height 6
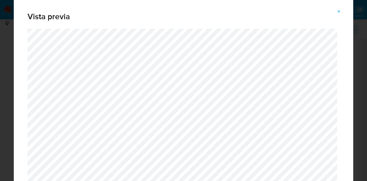
click at [340, 13] on icon "Attachment preview" at bounding box center [339, 11] width 5 height 5
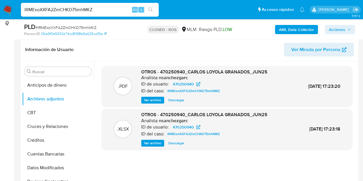
click at [75, 11] on input "lRMExoXXFA2ZmCHKD75mhMKZ" at bounding box center [90, 9] width 138 height 7
click at [76, 11] on input "lRMExoXXFA2ZmCHKD75mhMKZ" at bounding box center [90, 9] width 138 height 7
click at [78, 10] on input "lRMExoXXFA2ZmCHKD75mhMKZ" at bounding box center [90, 9] width 138 height 7
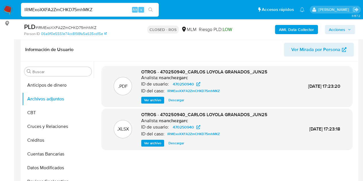
paste input "SRNDb29XFUSsVp7YQ53qhHSa"
type input "SRNDb29XFUSsVp7YQ53qhHSa"
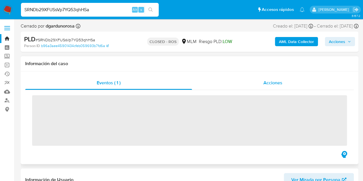
scroll to position [243, 0]
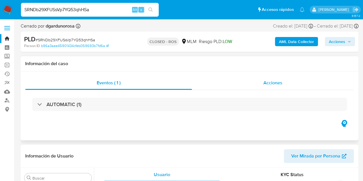
click at [270, 84] on span "Acciones" at bounding box center [273, 83] width 19 height 7
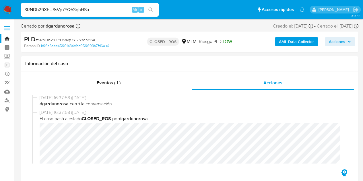
select select "10"
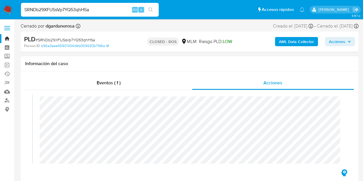
scroll to position [373, 0]
click at [109, 85] on span "Eventos ( 1 )" at bounding box center [109, 83] width 24 height 7
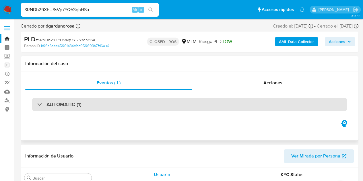
click at [94, 108] on div "AUTOMATIC (1)" at bounding box center [189, 104] width 315 height 13
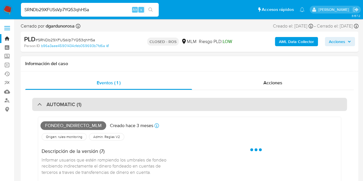
click at [94, 109] on div "AUTOMATIC (1)" at bounding box center [189, 104] width 315 height 13
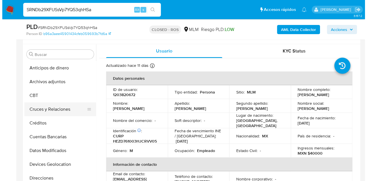
scroll to position [86, 0]
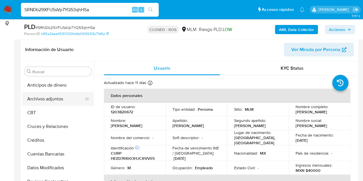
drag, startPoint x: 63, startPoint y: 98, endPoint x: 75, endPoint y: 101, distance: 12.1
click at [63, 98] on button "Archivos adjuntos" at bounding box center [55, 99] width 67 height 14
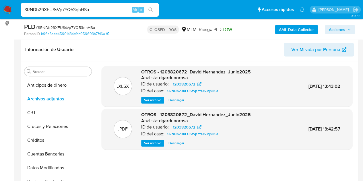
click at [148, 139] on div "OTROS - 1203820672_David Hernandez_Junio2025 Analista: dgardunorosa ID de usuar…" at bounding box center [196, 129] width 110 height 35
click at [151, 145] on span "Ver archivo" at bounding box center [152, 143] width 17 height 6
